Goal: Information Seeking & Learning: Learn about a topic

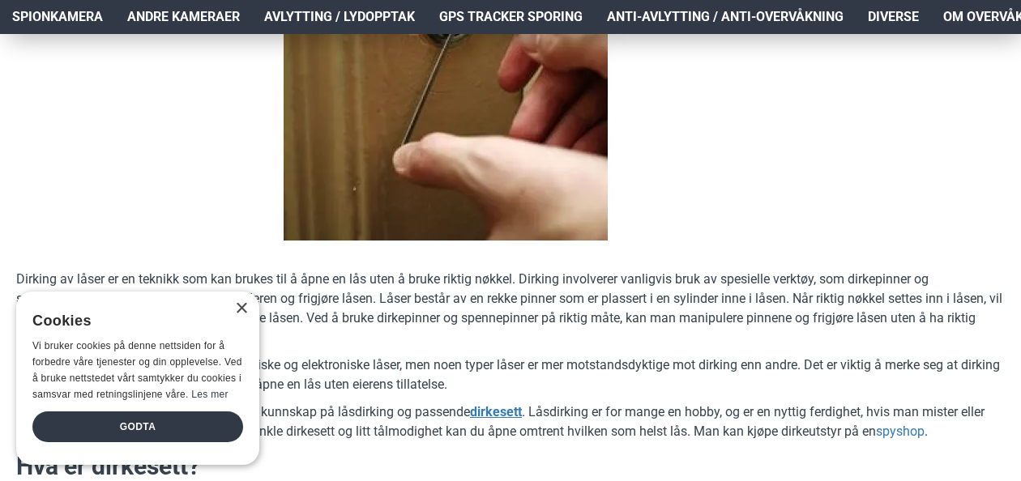
scroll to position [404, 0]
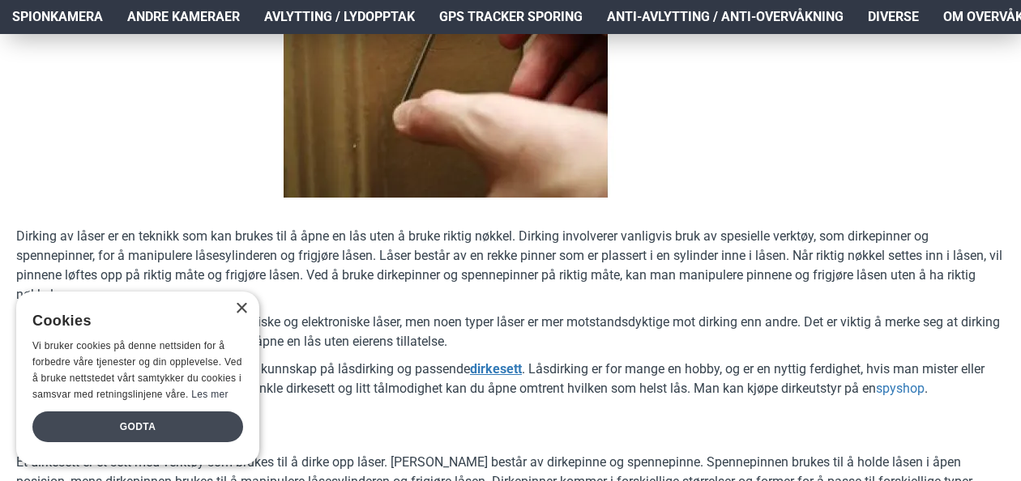
click at [143, 423] on div "Godta" at bounding box center [137, 427] width 211 height 31
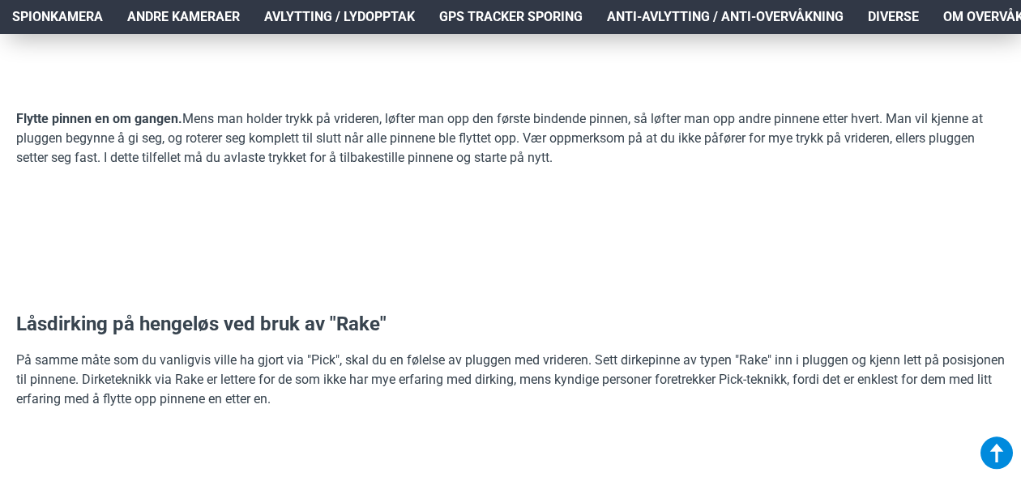
scroll to position [3273, 0]
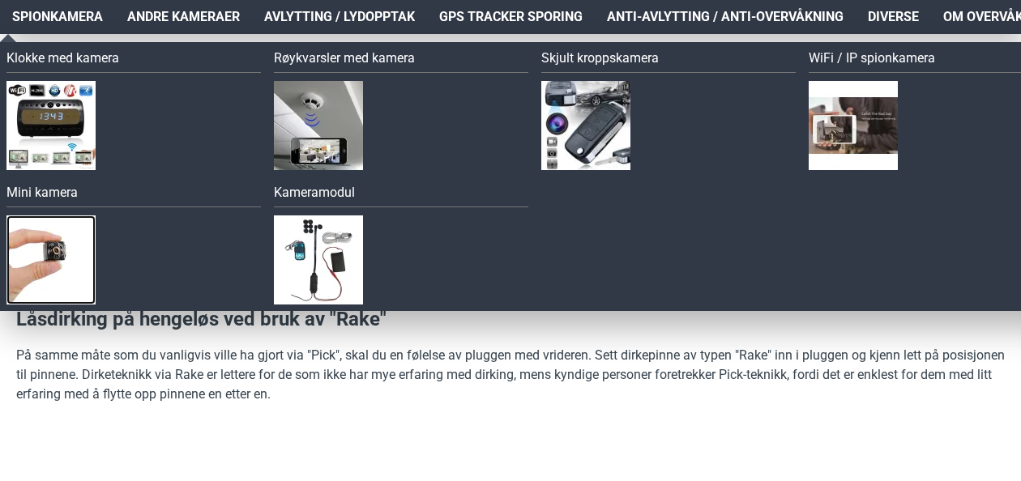
click at [58, 239] on img at bounding box center [50, 260] width 89 height 89
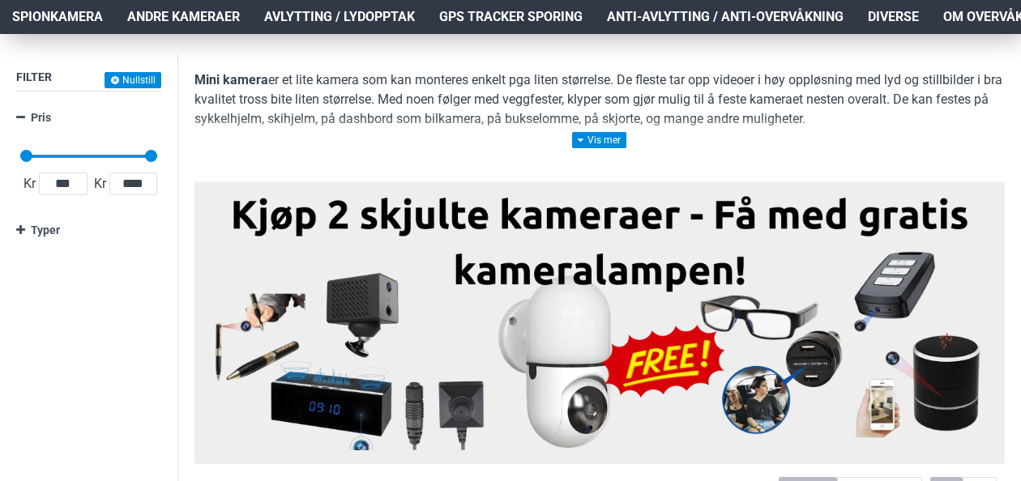
scroll to position [206, 0]
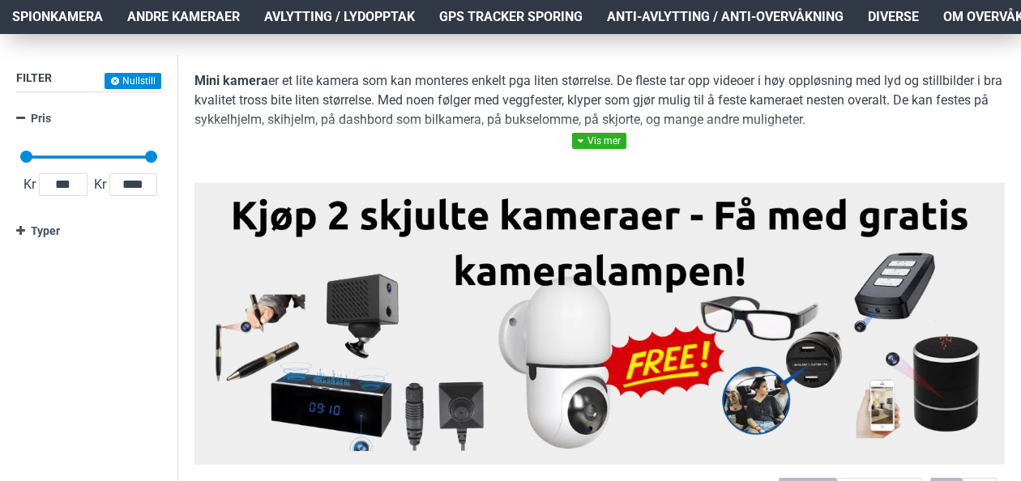
click at [591, 147] on link at bounding box center [599, 141] width 54 height 16
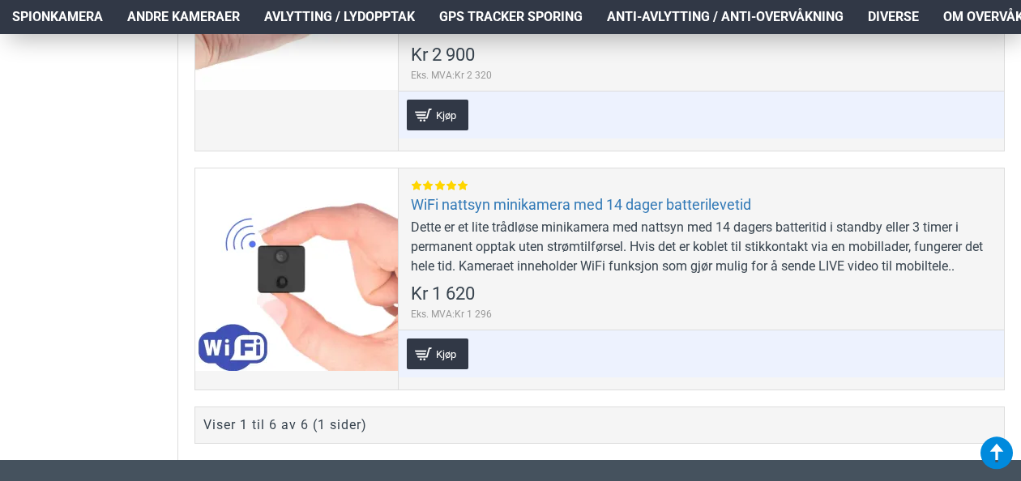
scroll to position [1837, 0]
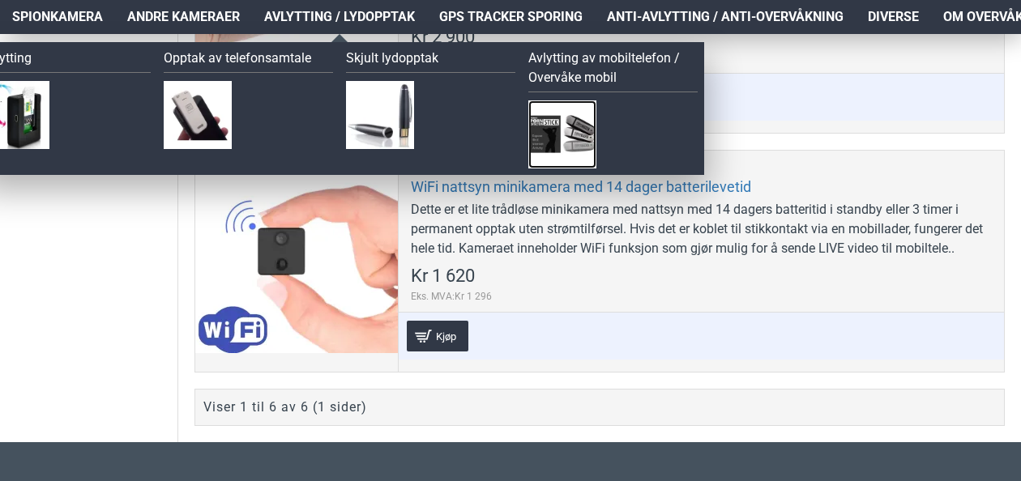
click at [548, 111] on img at bounding box center [562, 134] width 68 height 68
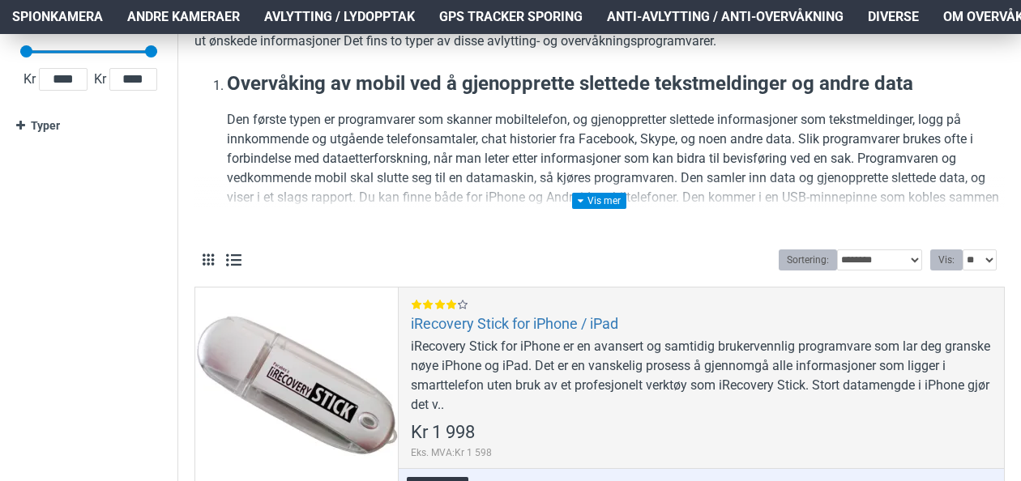
scroll to position [314, 0]
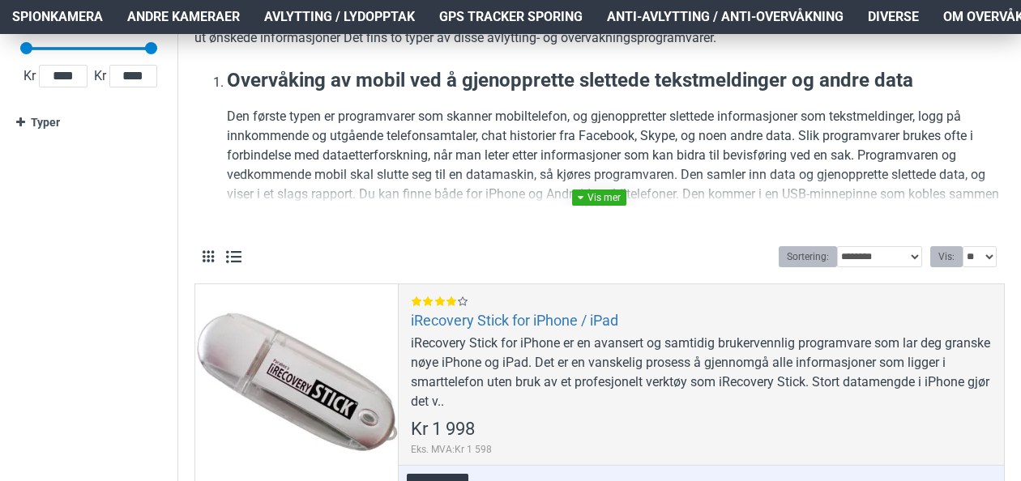
click at [600, 198] on link at bounding box center [599, 198] width 54 height 16
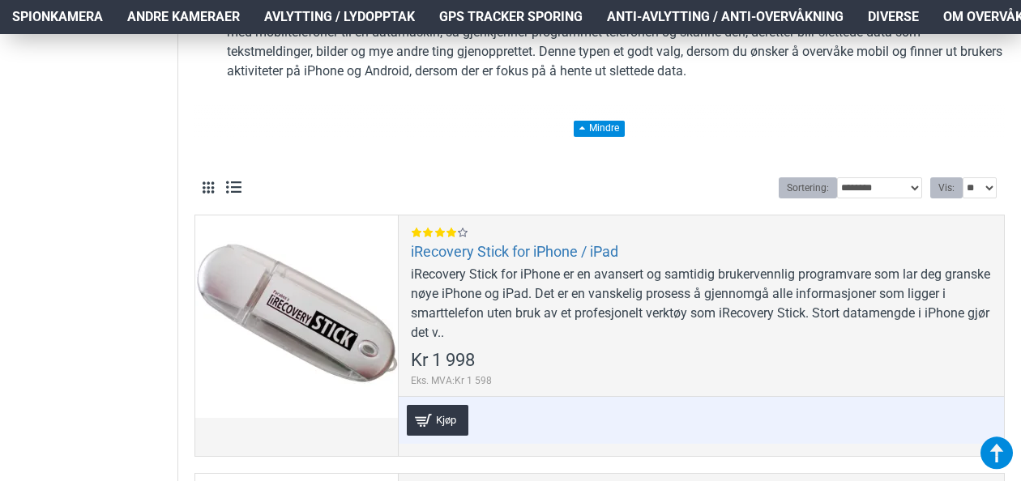
scroll to position [506, 0]
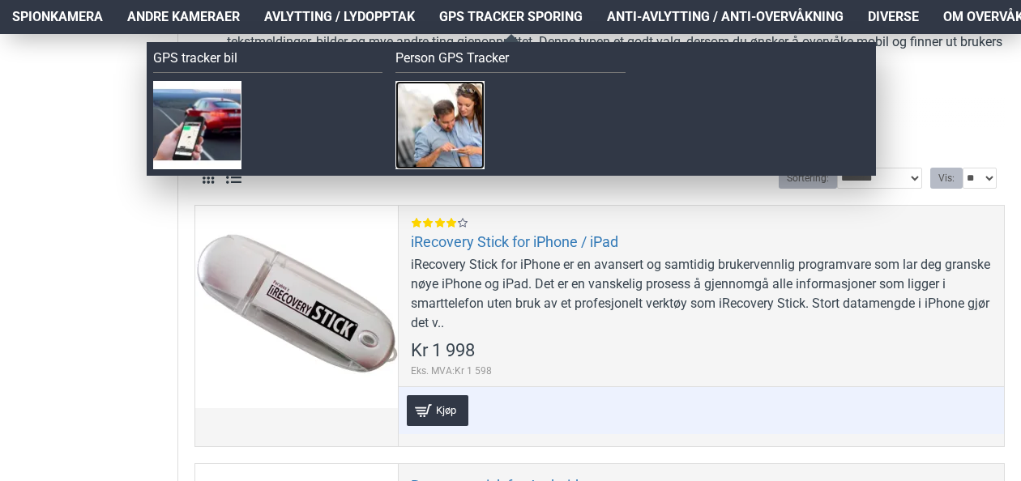
click at [472, 112] on img at bounding box center [439, 125] width 88 height 88
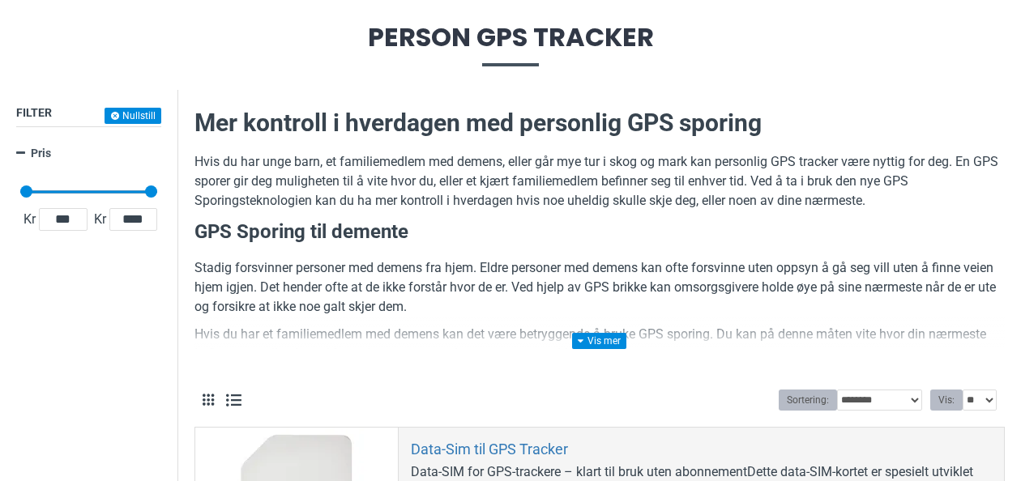
scroll to position [174, 0]
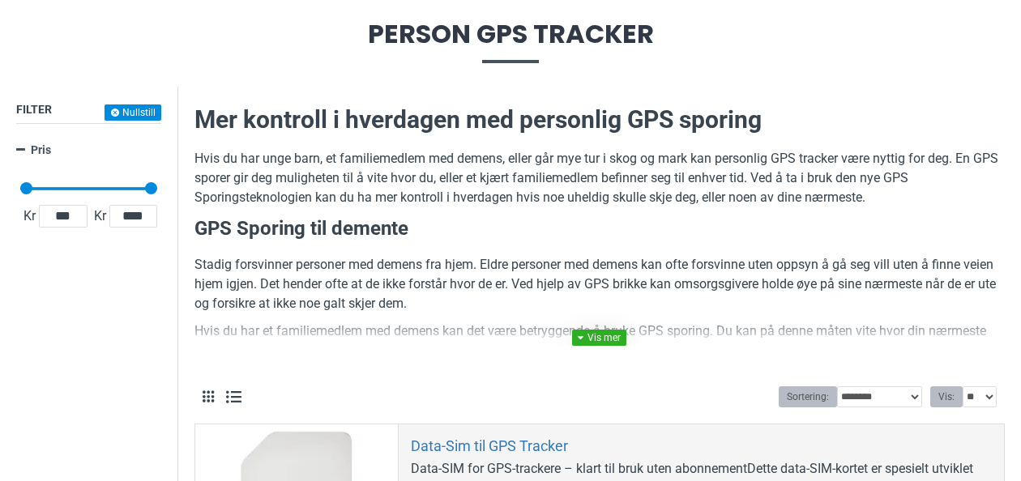
click at [600, 339] on link at bounding box center [599, 338] width 54 height 16
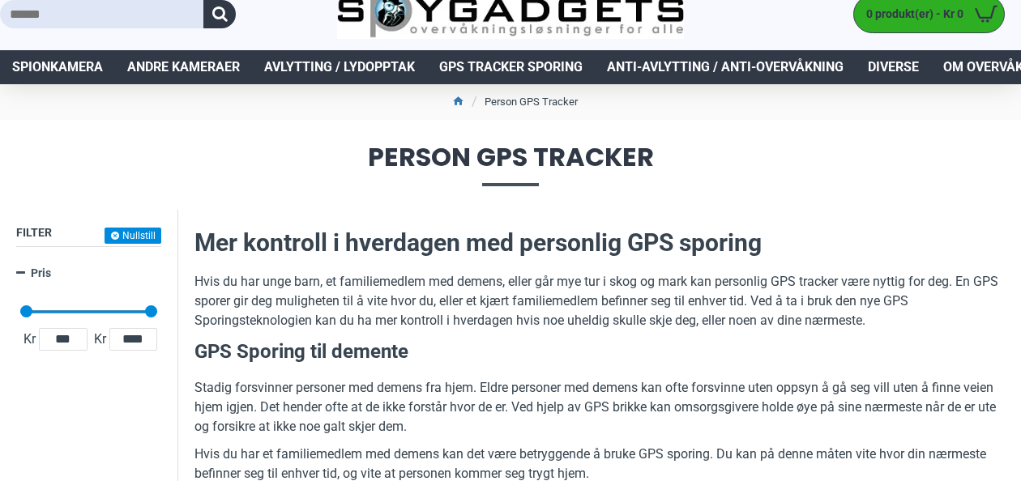
scroll to position [48, 0]
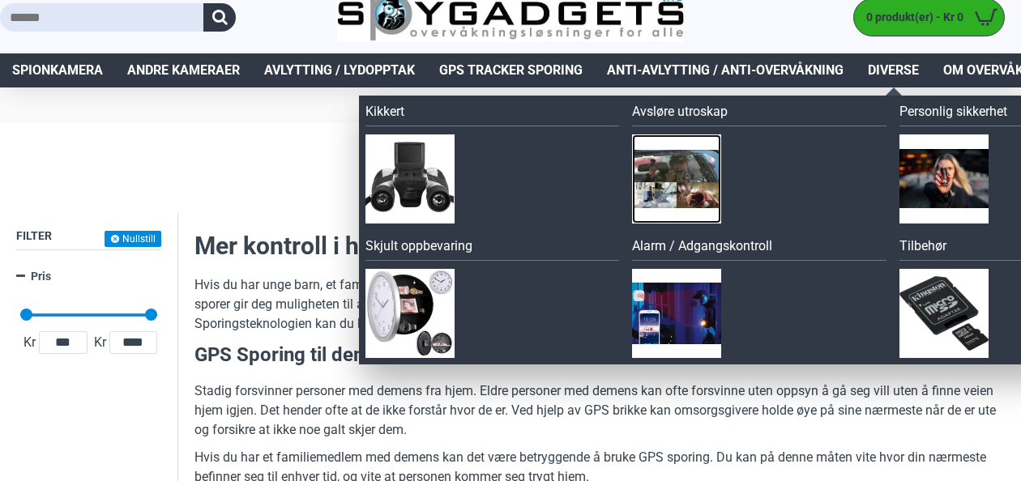
click at [694, 167] on img at bounding box center [676, 179] width 89 height 89
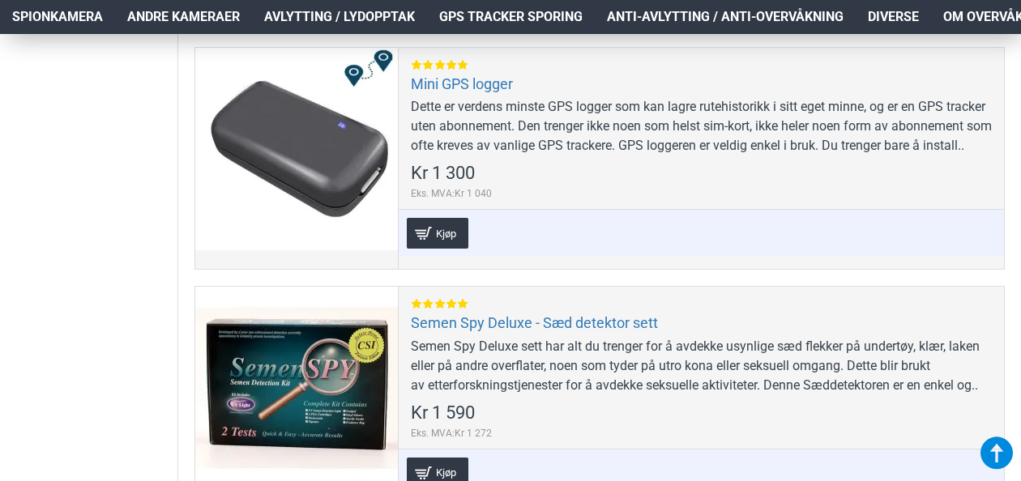
scroll to position [1946, 0]
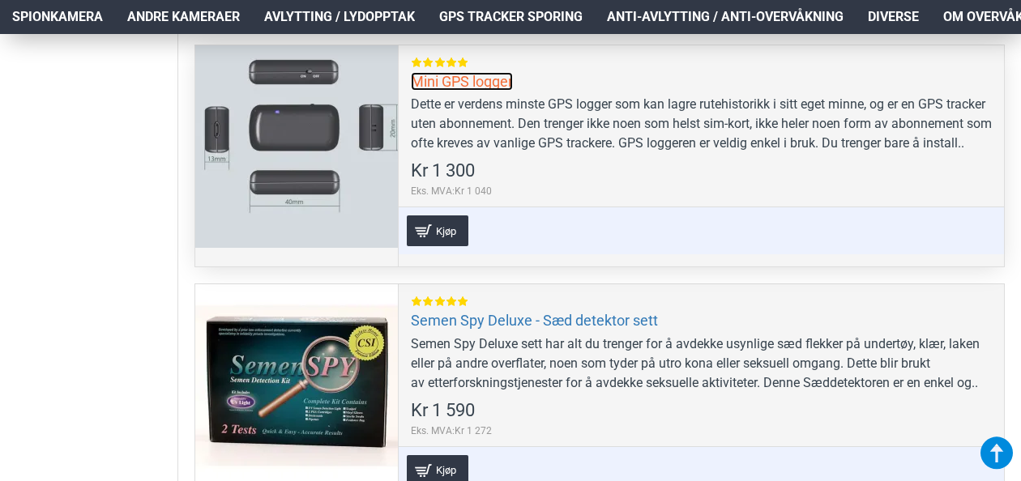
click at [468, 91] on link "Mini GPS logger" at bounding box center [462, 81] width 102 height 19
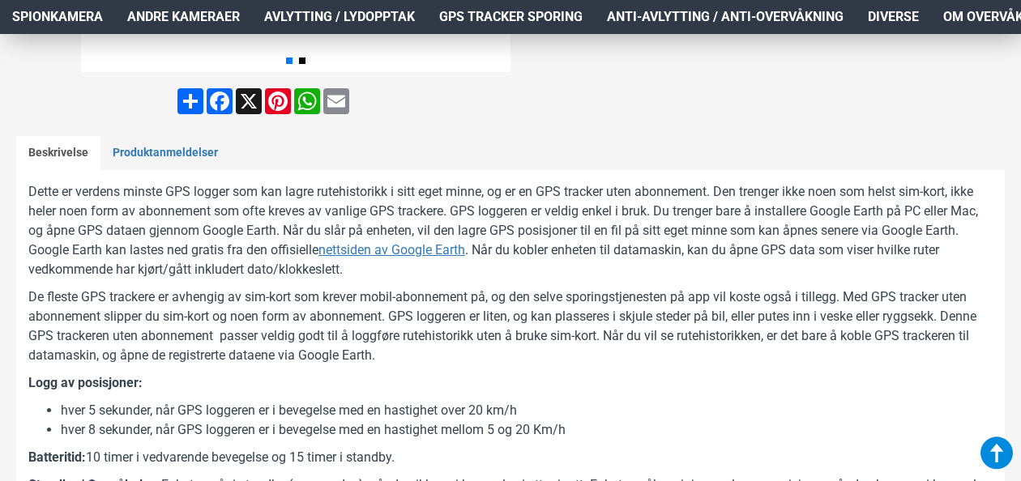
scroll to position [633, 0]
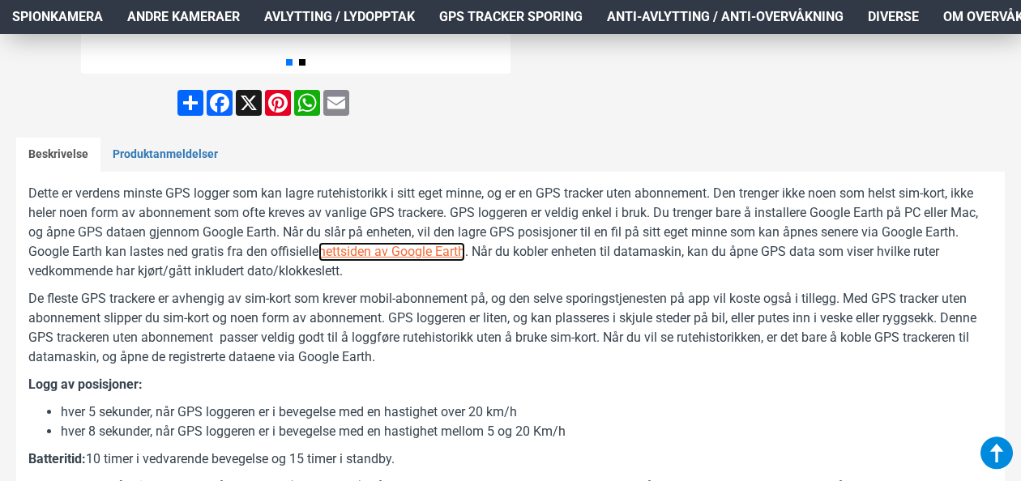
click at [403, 246] on u "nettsiden av Google Earth" at bounding box center [391, 251] width 147 height 15
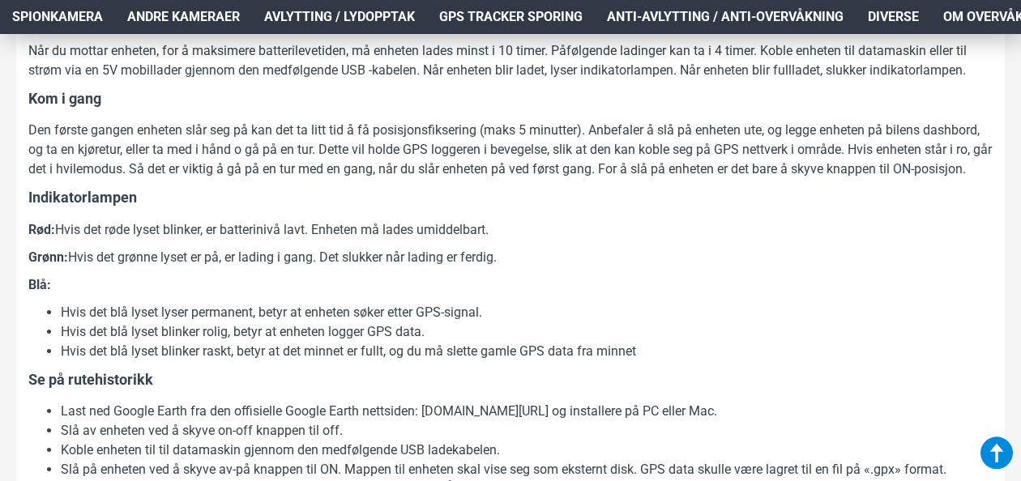
scroll to position [1261, 0]
